Goal: Task Accomplishment & Management: Complete application form

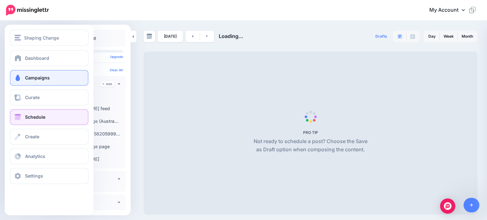
click at [20, 76] on span at bounding box center [18, 78] width 8 height 6
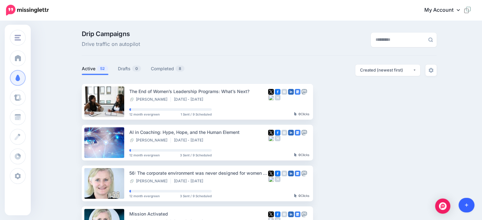
click at [469, 203] on link at bounding box center [467, 205] width 16 height 15
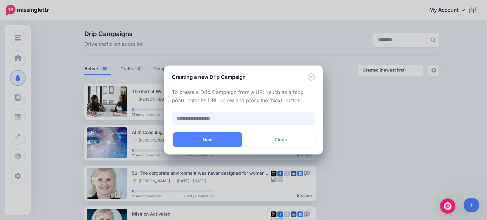
click at [198, 119] on input "text" at bounding box center [243, 119] width 143 height 12
paste input "**********"
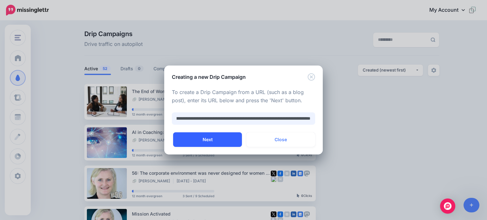
type input "**********"
click at [191, 140] on button "Next" at bounding box center [207, 140] width 69 height 15
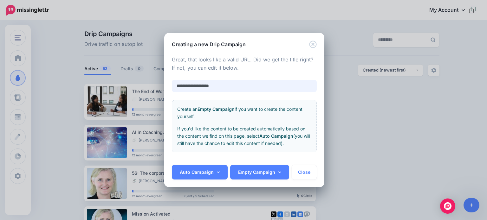
drag, startPoint x: 225, startPoint y: 85, endPoint x: 150, endPoint y: 84, distance: 75.5
click at [150, 84] on div "**********" at bounding box center [243, 110] width 487 height 220
paste input "**********"
type input "**********"
click at [201, 168] on link "Auto Campaign" at bounding box center [200, 172] width 56 height 15
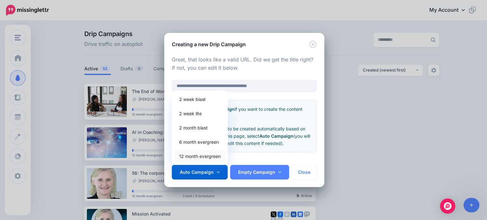
click at [190, 155] on link "12 month evergreen" at bounding box center [199, 156] width 51 height 12
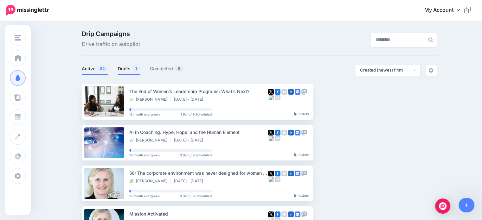
click at [128, 69] on link "Drafts 1" at bounding box center [129, 69] width 23 height 8
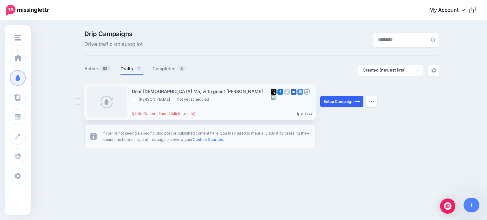
click at [334, 104] on link "Setup Campaign" at bounding box center [341, 101] width 43 height 11
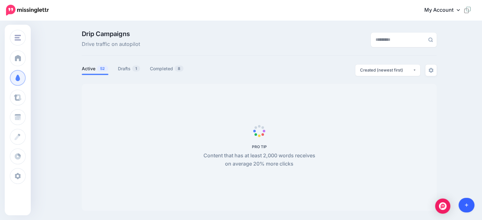
click at [467, 209] on link at bounding box center [467, 205] width 16 height 15
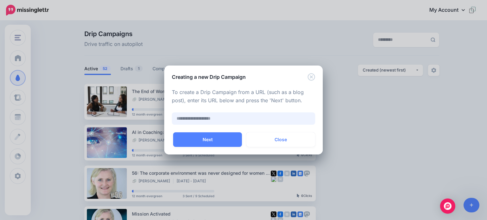
paste input "**********"
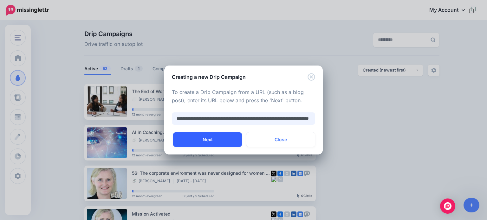
type input "**********"
click at [208, 141] on button "Next" at bounding box center [207, 140] width 69 height 15
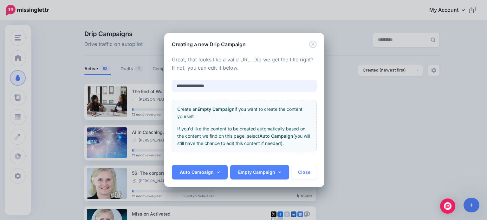
click at [176, 87] on input "**********" at bounding box center [244, 86] width 145 height 12
type input "**********"
click at [189, 171] on link "Auto Campaign" at bounding box center [200, 172] width 56 height 15
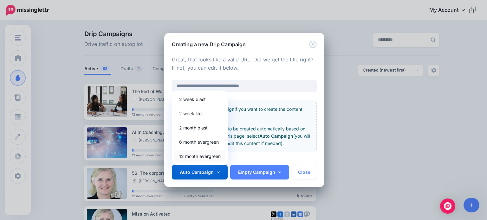
click at [193, 155] on link "12 month evergreen" at bounding box center [199, 156] width 51 height 12
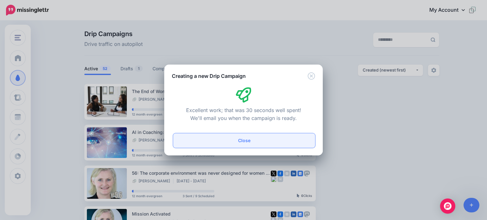
click at [238, 141] on button "Close" at bounding box center [244, 140] width 142 height 15
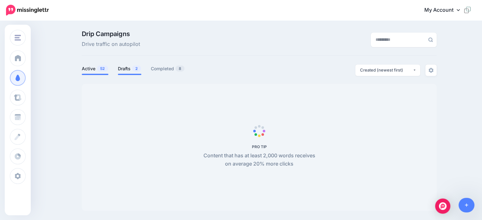
click at [125, 69] on link "Drafts 2" at bounding box center [129, 69] width 23 height 8
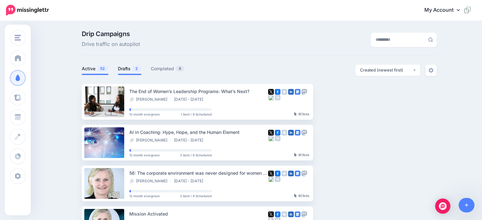
click at [92, 69] on link "Active 52" at bounding box center [95, 69] width 27 height 8
click at [129, 69] on link "Drafts 2" at bounding box center [129, 69] width 23 height 8
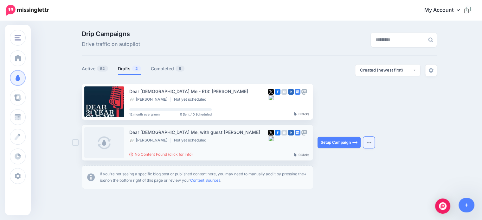
click at [370, 145] on button "button" at bounding box center [368, 142] width 11 height 11
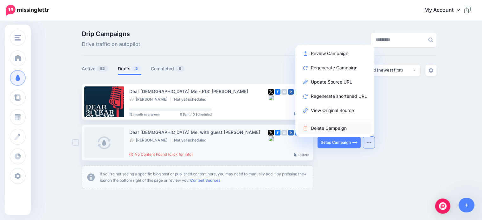
click at [341, 129] on link "Delete Campaign" at bounding box center [335, 128] width 74 height 12
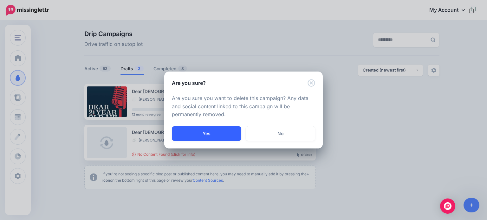
click at [211, 133] on button "Yes" at bounding box center [206, 133] width 69 height 15
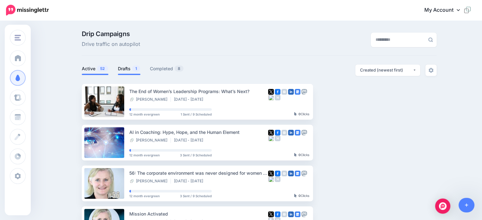
click at [124, 68] on link "Drafts 1" at bounding box center [129, 69] width 23 height 8
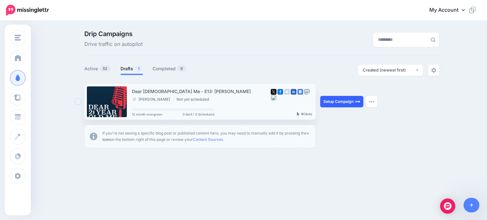
click at [325, 100] on link "Setup Campaign" at bounding box center [341, 101] width 43 height 11
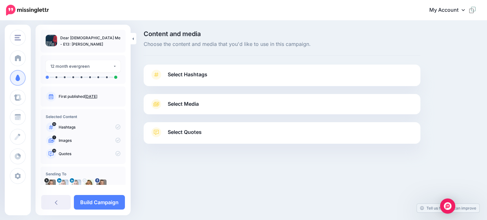
click at [178, 75] on span "Select Hashtags" at bounding box center [188, 74] width 40 height 9
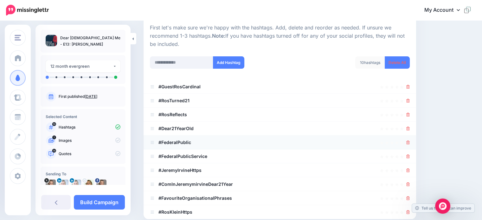
scroll to position [63, 0]
click at [410, 100] on icon at bounding box center [407, 101] width 3 height 4
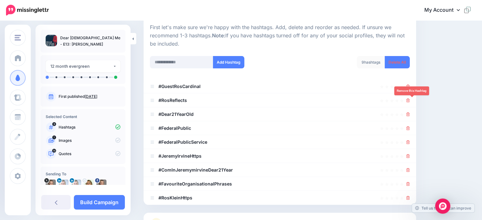
click at [410, 100] on icon at bounding box center [407, 101] width 3 height 4
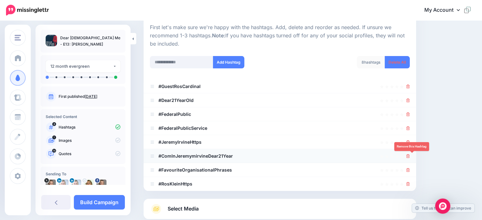
click at [410, 155] on icon at bounding box center [407, 156] width 3 height 4
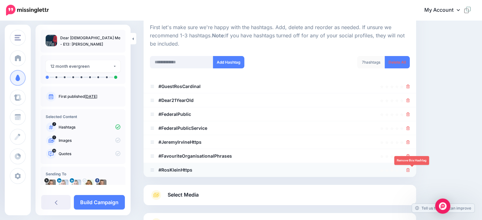
click at [410, 170] on icon at bounding box center [407, 170] width 3 height 4
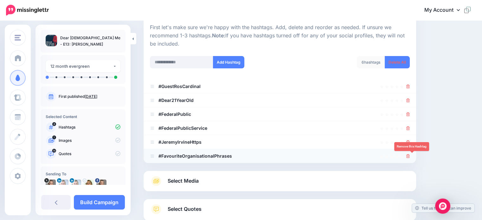
click at [410, 158] on icon at bounding box center [407, 156] width 3 height 4
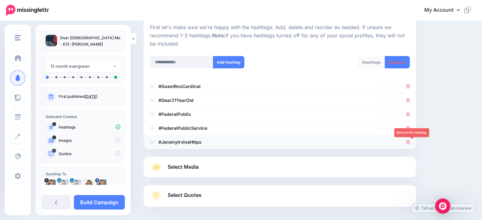
click at [410, 142] on icon at bounding box center [407, 142] width 3 height 4
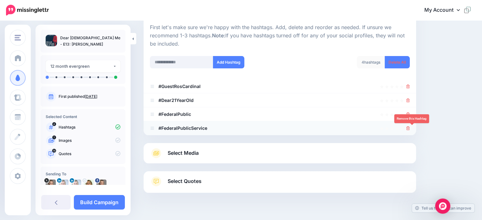
click at [410, 128] on icon at bounding box center [407, 128] width 3 height 4
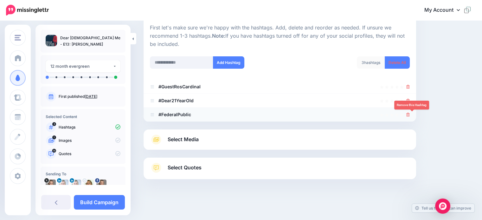
click at [410, 114] on icon at bounding box center [407, 115] width 3 height 4
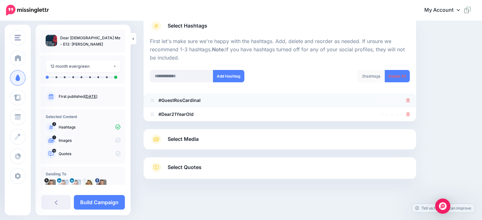
scroll to position [49, 0]
click at [160, 77] on input "text" at bounding box center [181, 76] width 63 height 12
type input "**********"
click at [229, 76] on button "Add Hashtag" at bounding box center [228, 76] width 31 height 12
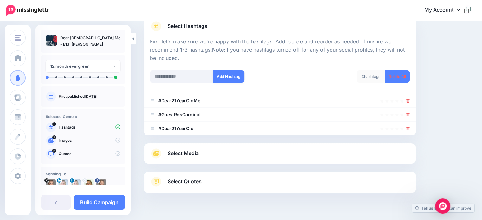
scroll to position [62, 0]
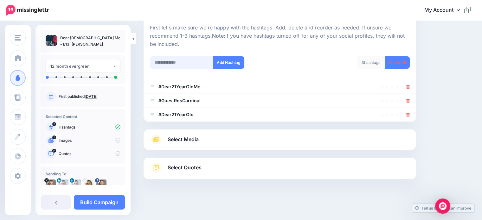
click at [165, 64] on input "text" at bounding box center [181, 62] width 63 height 12
type input "**********"
click at [229, 64] on button "Add Hashtag" at bounding box center [228, 62] width 31 height 12
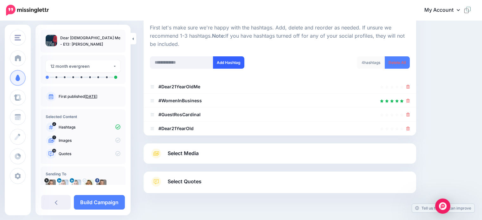
scroll to position [76, 0]
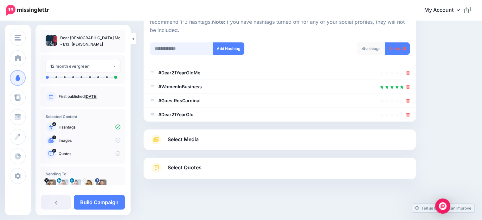
click at [170, 51] on input "text" at bounding box center [181, 48] width 63 height 12
click at [191, 48] on input "**********" at bounding box center [181, 48] width 63 height 12
type input "**********"
click at [220, 48] on button "Add Hashtag" at bounding box center [228, 48] width 31 height 12
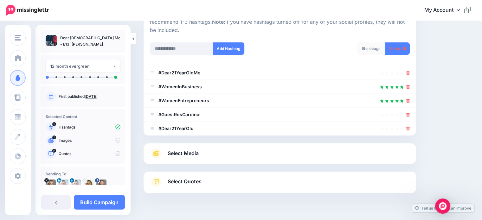
scroll to position [90, 0]
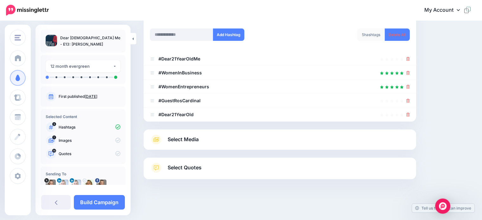
click at [190, 139] on span "Select Media" at bounding box center [183, 139] width 31 height 9
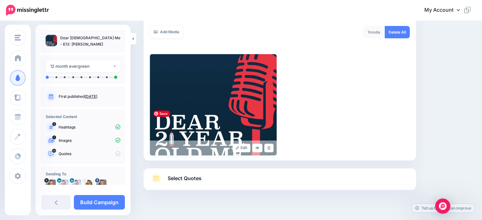
scroll to position [122, 0]
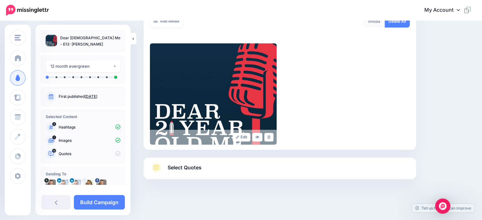
click at [181, 166] on span "Select Quotes" at bounding box center [185, 168] width 34 height 9
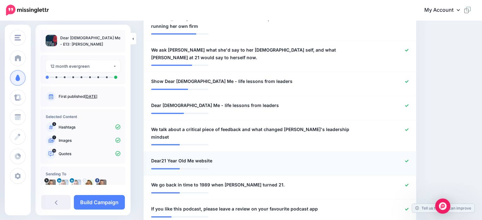
scroll to position [276, 0]
click at [409, 159] on icon at bounding box center [406, 160] width 3 height 3
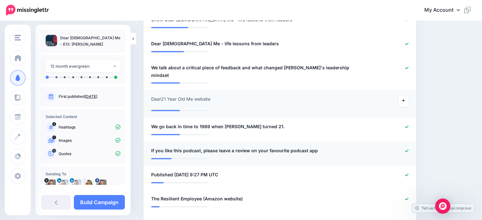
scroll to position [337, 0]
click at [409, 149] on icon at bounding box center [406, 150] width 3 height 3
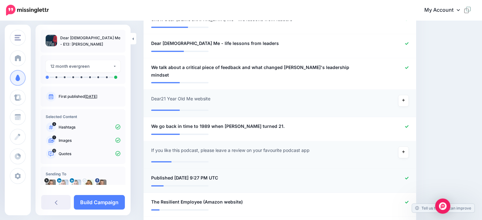
click at [409, 177] on icon at bounding box center [406, 178] width 3 height 3
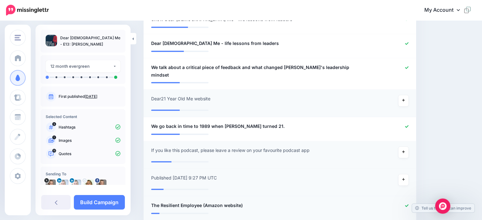
click at [409, 204] on icon at bounding box center [406, 205] width 3 height 3
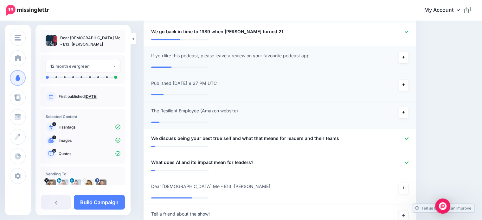
scroll to position [432, 0]
click at [405, 186] on icon at bounding box center [403, 187] width 3 height 3
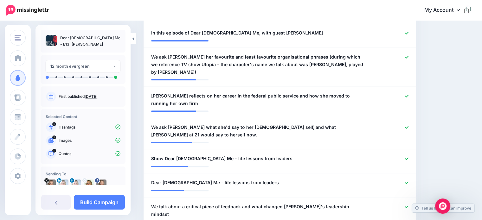
scroll to position [198, 0]
click at [409, 158] on icon at bounding box center [406, 159] width 3 height 3
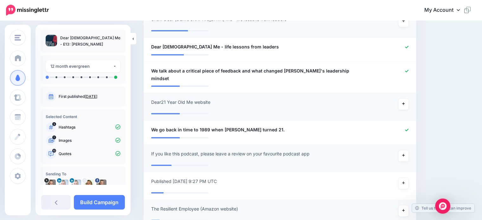
scroll to position [351, 0]
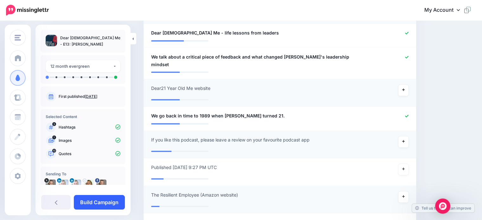
click at [90, 204] on link "Build Campaign" at bounding box center [99, 202] width 51 height 15
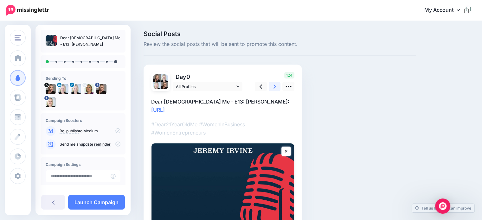
scroll to position [25, 0]
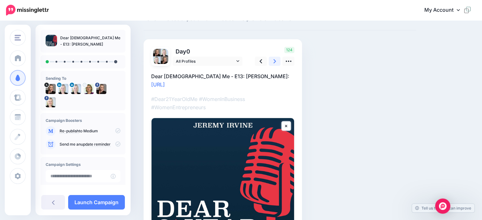
click at [276, 60] on icon at bounding box center [275, 61] width 3 height 7
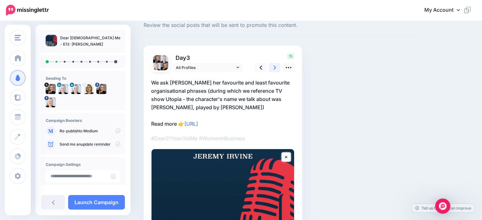
scroll to position [19, 0]
click at [272, 65] on link at bounding box center [275, 67] width 12 height 9
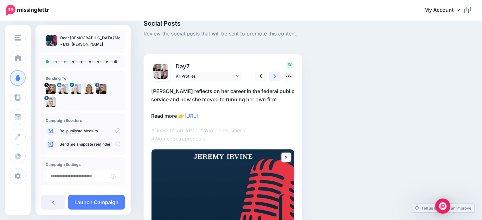
scroll to position [10, 0]
click at [274, 79] on icon at bounding box center [275, 76] width 3 height 7
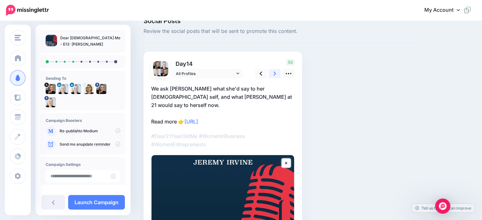
scroll to position [0, 0]
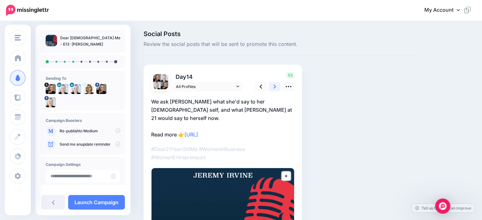
click at [274, 88] on icon at bounding box center [275, 87] width 3 height 4
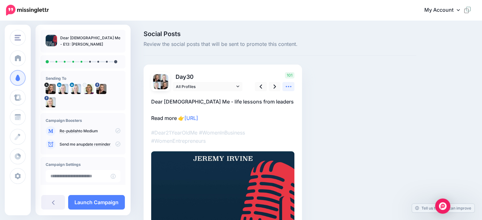
click at [290, 91] on link at bounding box center [288, 86] width 12 height 9
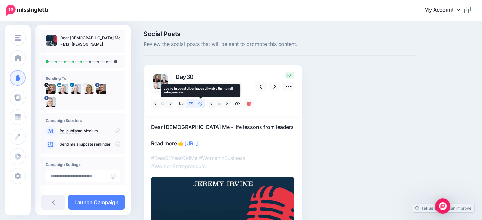
click at [201, 104] on icon at bounding box center [200, 104] width 4 height 4
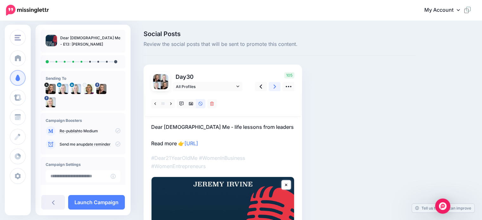
click at [274, 90] on icon at bounding box center [275, 86] width 3 height 7
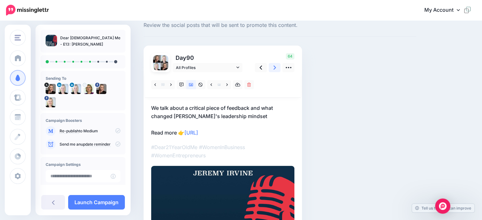
scroll to position [19, 0]
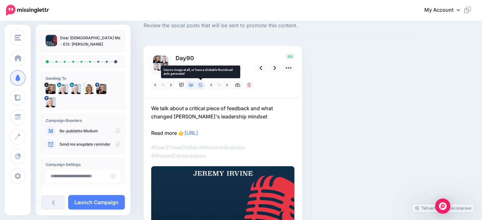
click at [202, 85] on icon at bounding box center [200, 85] width 4 height 4
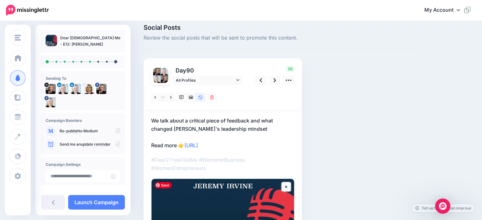
scroll to position [6, 0]
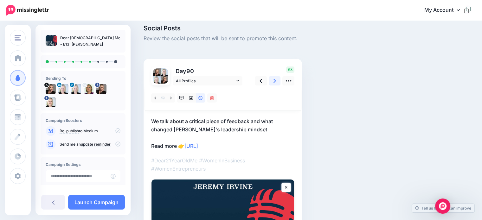
click at [274, 81] on icon at bounding box center [275, 81] width 3 height 7
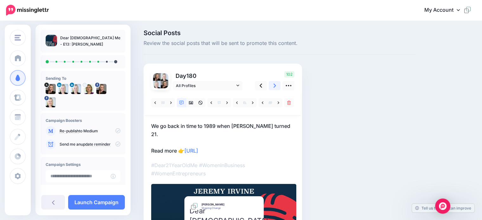
scroll to position [0, 0]
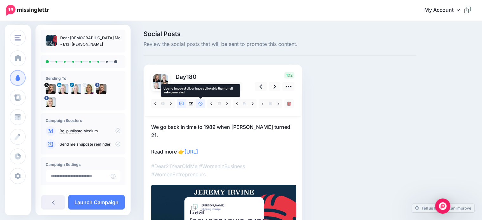
click at [202, 105] on icon at bounding box center [200, 104] width 4 height 4
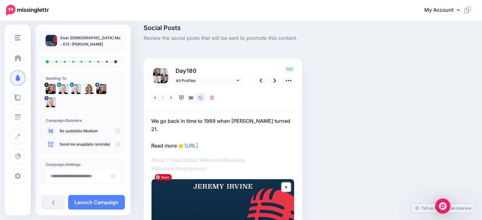
scroll to position [5, 0]
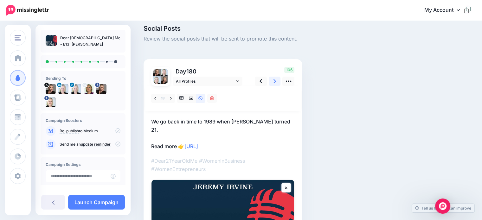
click at [273, 82] on link at bounding box center [275, 81] width 12 height 9
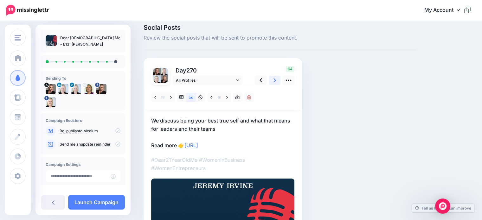
scroll to position [6, 0]
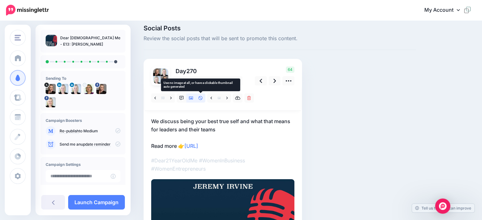
click at [199, 100] on icon at bounding box center [200, 98] width 4 height 4
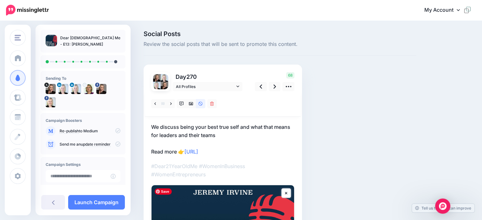
scroll to position [0, 0]
click at [272, 88] on link at bounding box center [275, 86] width 12 height 9
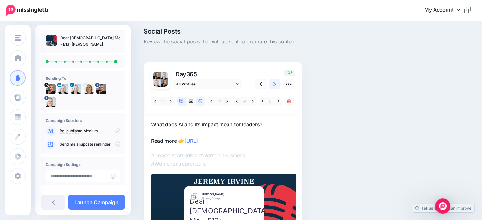
scroll to position [2, 0]
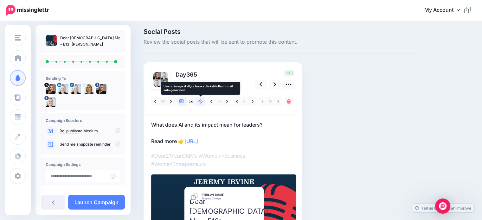
click at [202, 103] on icon at bounding box center [200, 102] width 4 height 4
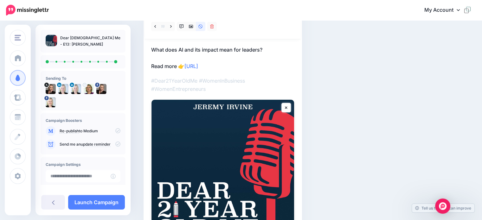
scroll to position [154, 0]
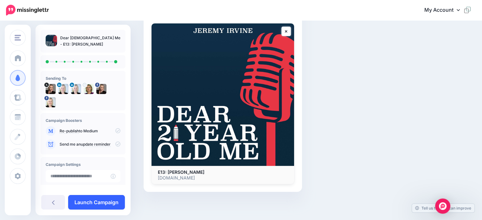
click at [98, 202] on link "Launch Campaign" at bounding box center [96, 202] width 57 height 15
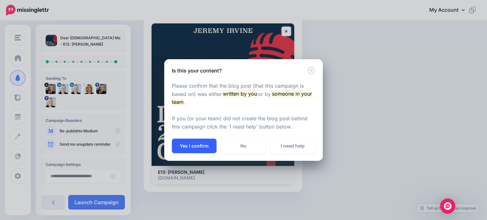
click at [199, 147] on button "Yes I confirm" at bounding box center [194, 146] width 45 height 15
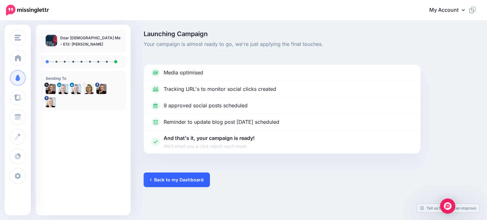
click at [164, 182] on link "Back to my Dashboard" at bounding box center [177, 180] width 66 height 15
